Goal: Information Seeking & Learning: Learn about a topic

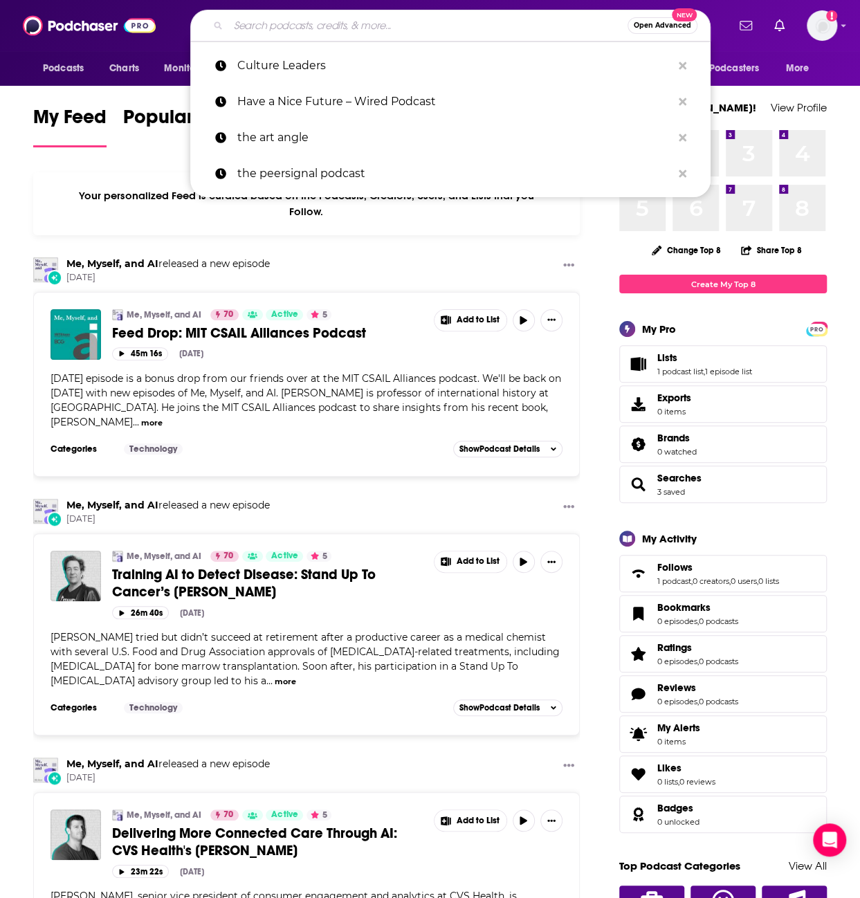
click at [463, 23] on input "Search podcasts, credits, & more..." at bounding box center [427, 26] width 399 height 22
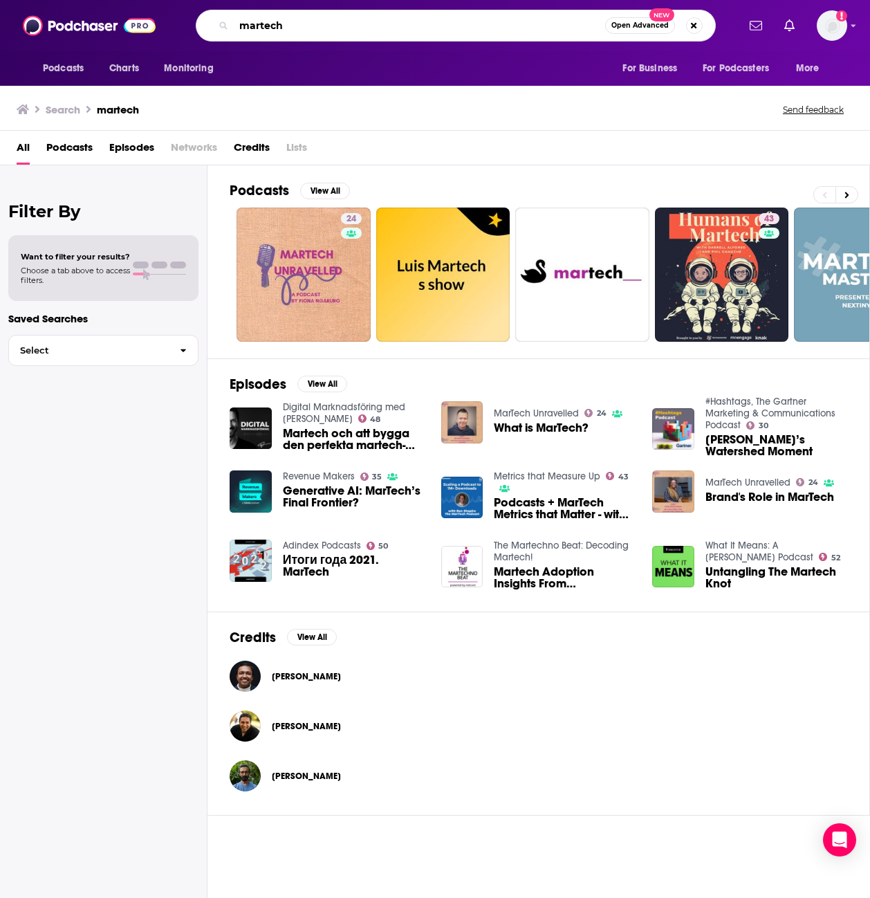
click at [291, 27] on input "martech" at bounding box center [419, 26] width 371 height 22
type input "martech podcast"
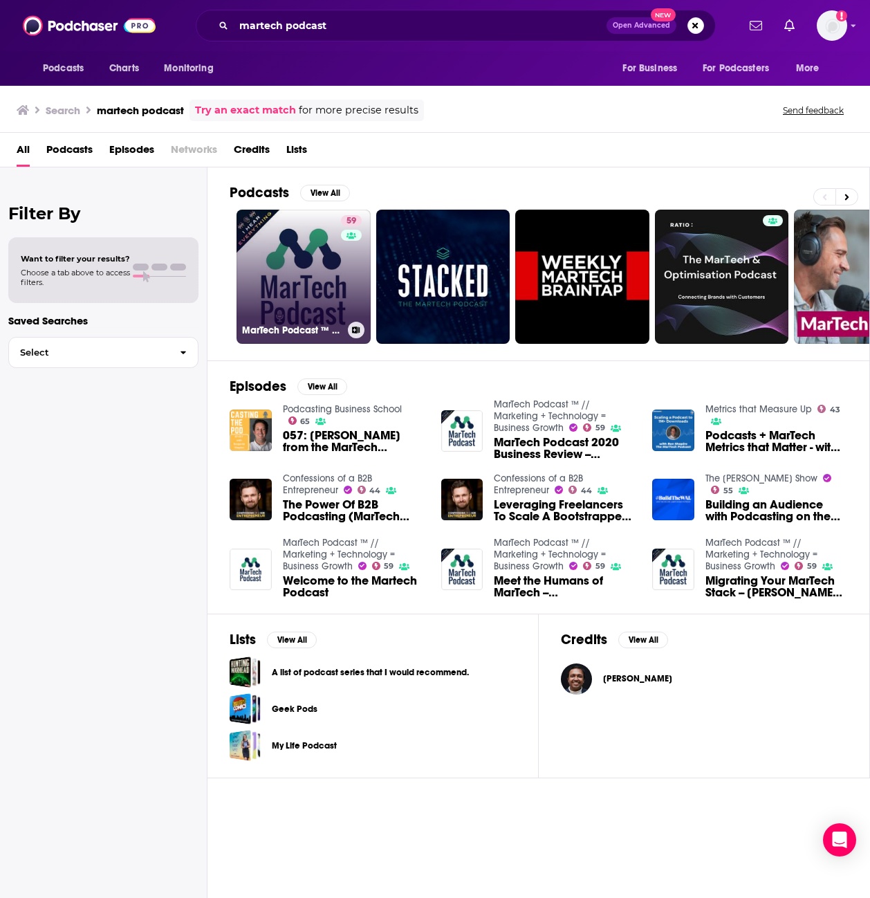
click at [315, 257] on link "59 MarTech Podcast ™ // Marketing + Technology = Business Growth" at bounding box center [304, 277] width 134 height 134
